Goal: Task Accomplishment & Management: Use online tool/utility

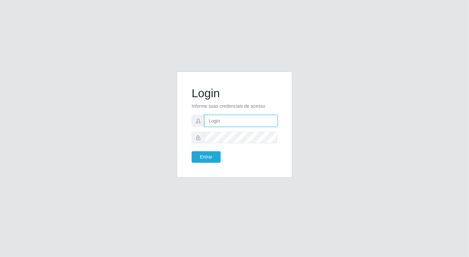
click at [223, 123] on input "text" at bounding box center [241, 121] width 73 height 12
type input "[EMAIL_ADDRESS][DOMAIN_NAME]"
click at [192, 151] on button "Entrar" at bounding box center [206, 157] width 29 height 12
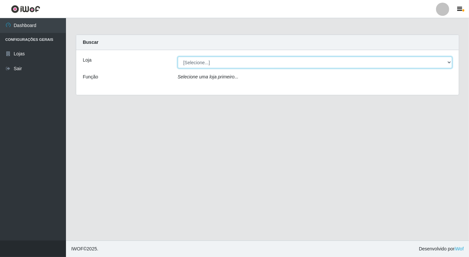
click at [449, 62] on select "[Selecione...] Nordestão - [GEOGRAPHIC_DATA]" at bounding box center [315, 63] width 275 height 12
select select "454"
click at [178, 57] on select "[Selecione...] Nordestão - [GEOGRAPHIC_DATA]" at bounding box center [315, 63] width 275 height 12
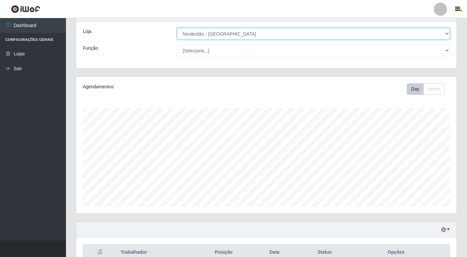
scroll to position [73, 0]
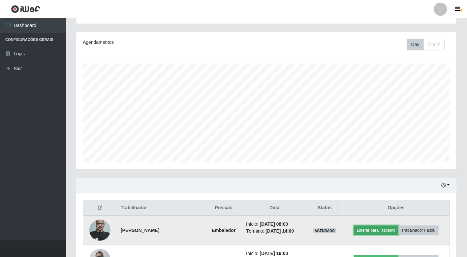
click at [369, 230] on button "Liberar para Trabalho" at bounding box center [376, 230] width 45 height 9
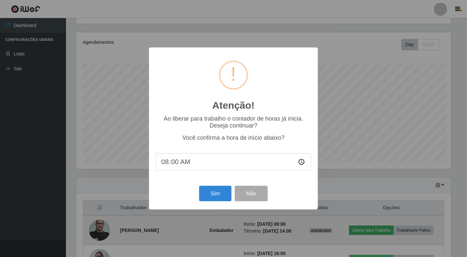
scroll to position [137, 377]
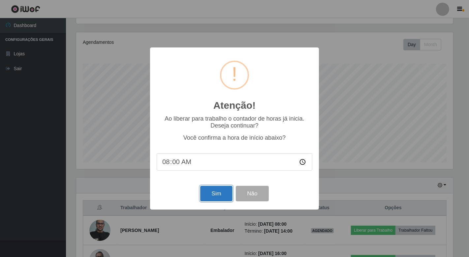
click at [215, 195] on button "Sim" at bounding box center [216, 194] width 32 height 16
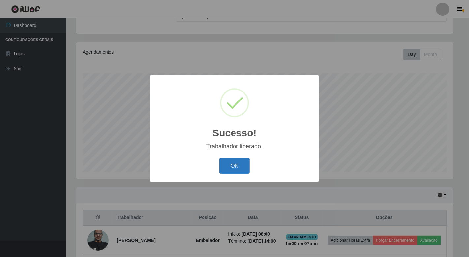
click at [240, 165] on button "OK" at bounding box center [234, 166] width 31 height 16
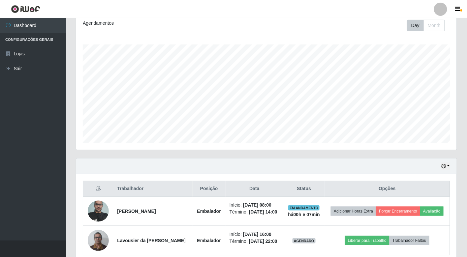
scroll to position [122, 0]
